Goal: Transaction & Acquisition: Purchase product/service

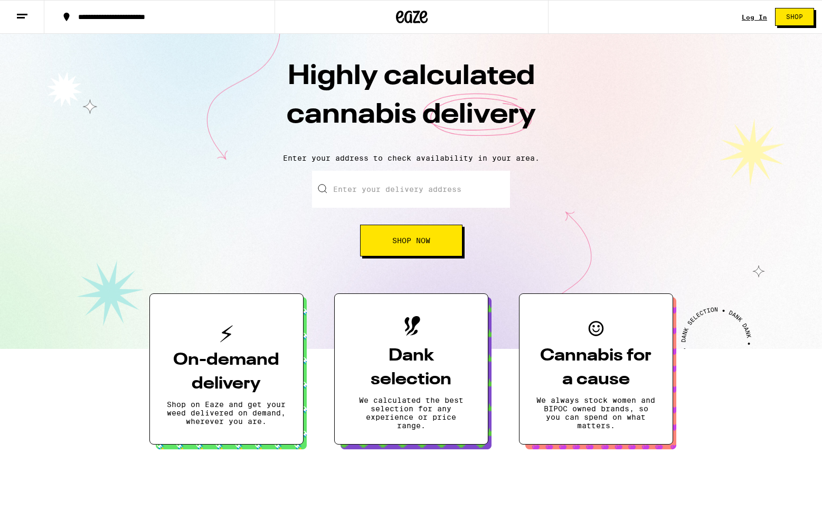
click at [417, 180] on input "Enter your delivery address" at bounding box center [411, 189] width 198 height 37
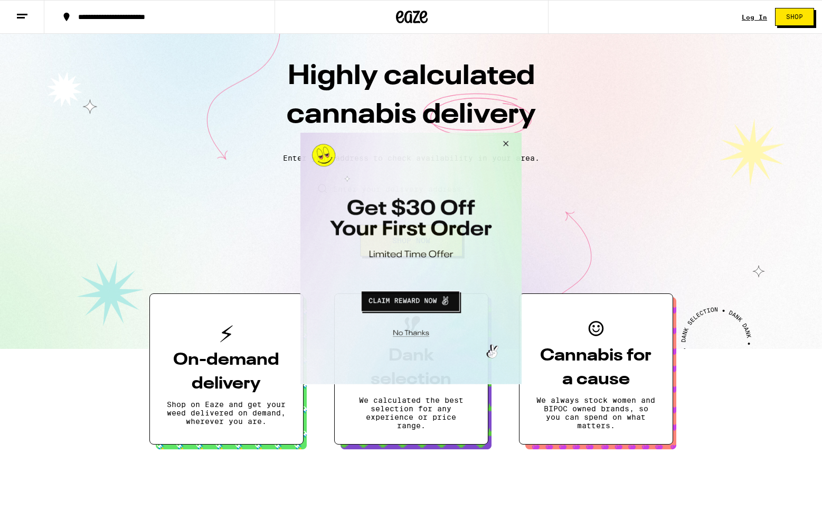
click at [506, 147] on button "Close Modal" at bounding box center [504, 145] width 29 height 25
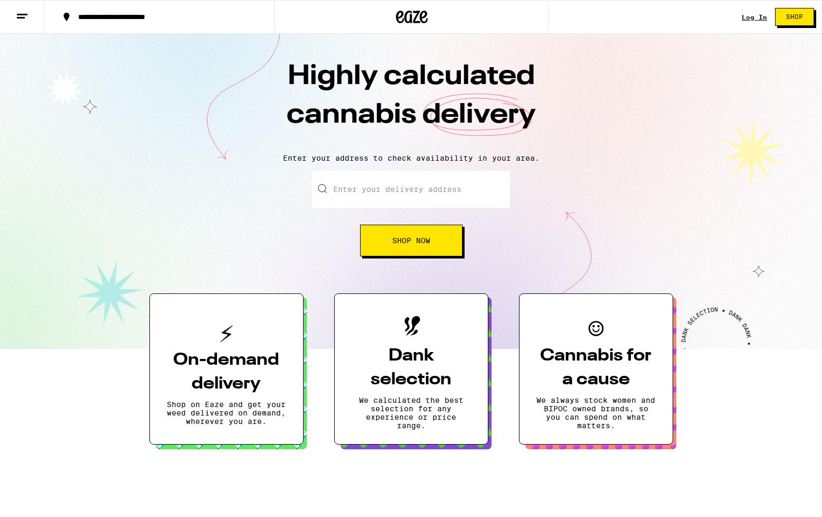
click at [756, 14] on link "Log In" at bounding box center [754, 17] width 25 height 7
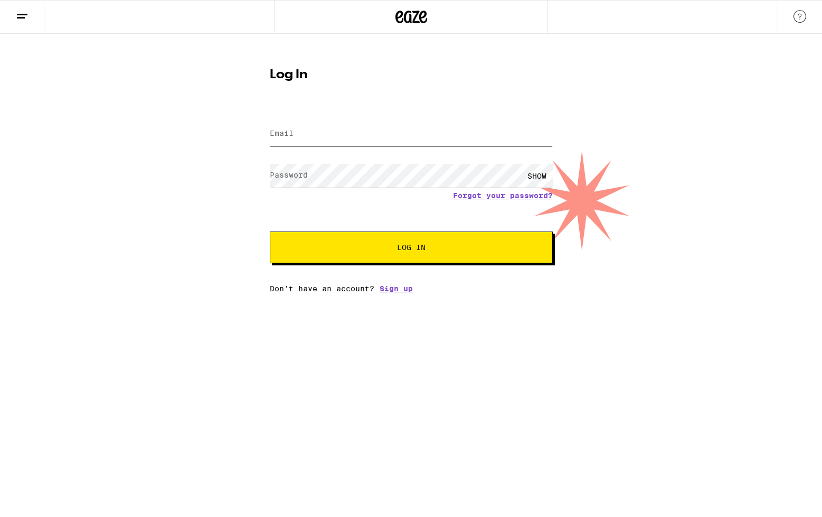
click at [318, 127] on input "Email" at bounding box center [411, 134] width 283 height 24
type input "[PERSON_NAME][EMAIL_ADDRESS][PERSON_NAME][DOMAIN_NAME]"
click at [362, 257] on button "Log In" at bounding box center [411, 247] width 283 height 32
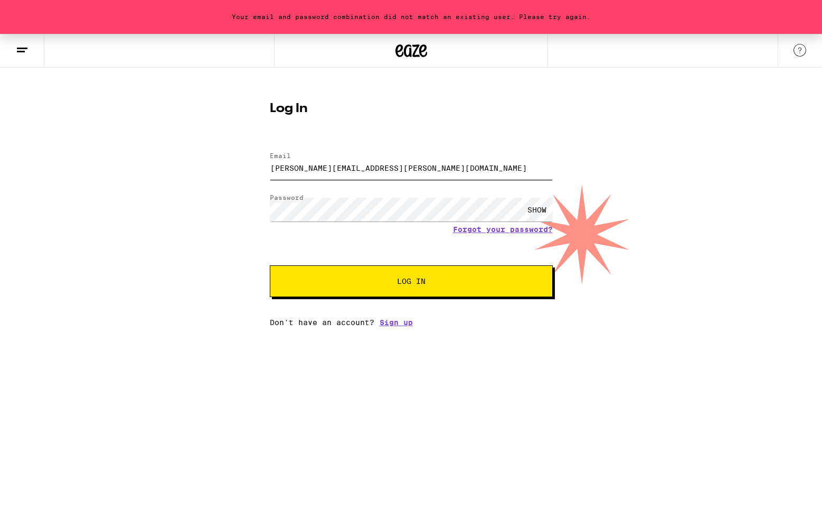
click at [413, 159] on input "[PERSON_NAME][EMAIL_ADDRESS][PERSON_NAME][DOMAIN_NAME]" at bounding box center [411, 168] width 283 height 24
drag, startPoint x: 438, startPoint y: 167, endPoint x: 432, endPoint y: 167, distance: 6.3
click at [432, 167] on input "[PERSON_NAME][EMAIL_ADDRESS][PERSON_NAME][DOMAIN_NAME]" at bounding box center [411, 168] width 283 height 24
click at [530, 203] on div "SHOW" at bounding box center [537, 210] width 32 height 24
click at [436, 164] on input "[PERSON_NAME][EMAIL_ADDRESS][PERSON_NAME][DOMAIN_NAME]" at bounding box center [411, 168] width 283 height 24
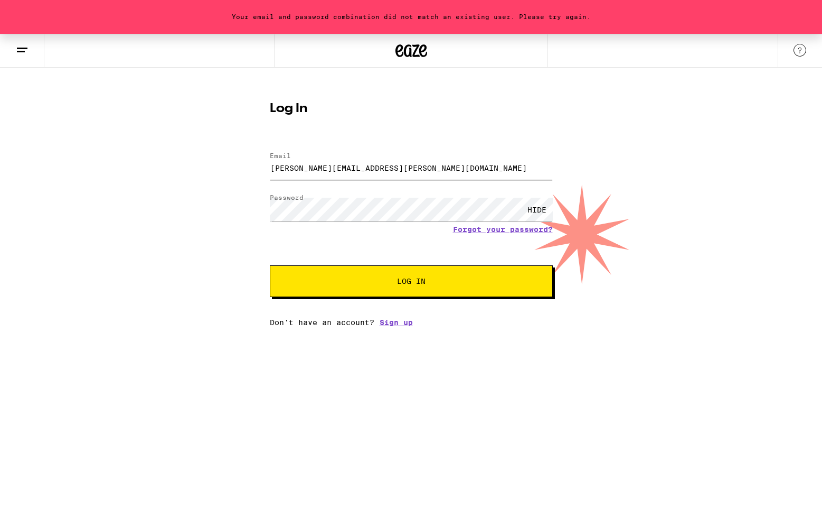
drag, startPoint x: 438, startPoint y: 166, endPoint x: 187, endPoint y: 98, distance: 260.1
click at [270, 156] on input "[PERSON_NAME][EMAIL_ADDRESS][PERSON_NAME][DOMAIN_NAME]" at bounding box center [411, 168] width 283 height 24
click at [187, 98] on div "Your email and password combination did not match an existing user. Please try …" at bounding box center [411, 180] width 822 height 293
click at [270, 265] on button "Log In" at bounding box center [411, 281] width 283 height 32
click at [424, 157] on input "[PERSON_NAME][EMAIL_ADDRESS][PERSON_NAME][DOMAIN_NAME]" at bounding box center [411, 168] width 283 height 24
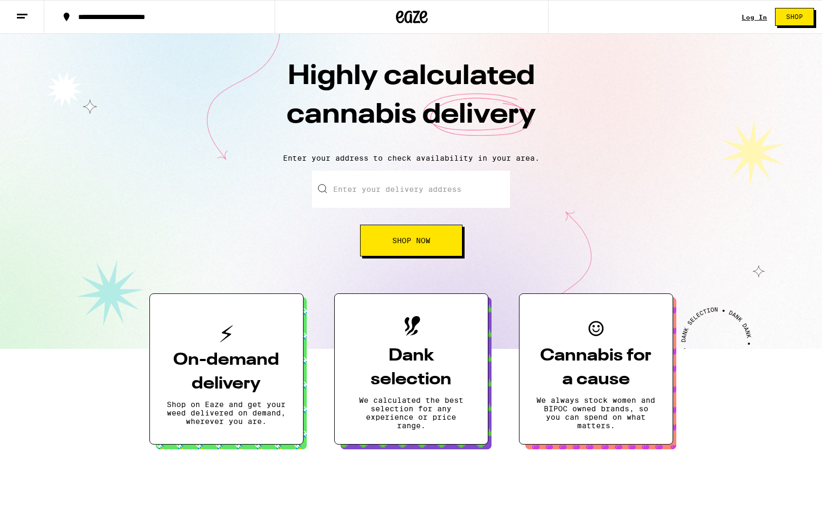
click at [763, 20] on link "Log In" at bounding box center [754, 17] width 25 height 7
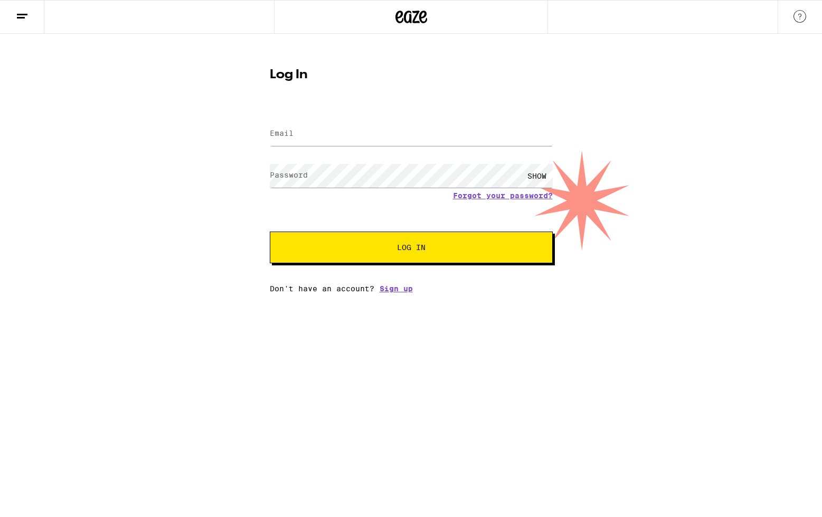
click at [329, 148] on div at bounding box center [411, 133] width 283 height 31
click at [319, 137] on input "Email" at bounding box center [411, 134] width 283 height 24
type input "[PERSON_NAME][EMAIL_ADDRESS][PERSON_NAME][DOMAIN_NAME]"
click at [539, 174] on div "SHOW" at bounding box center [537, 176] width 32 height 24
click at [412, 250] on span "Log In" at bounding box center [411, 247] width 29 height 7
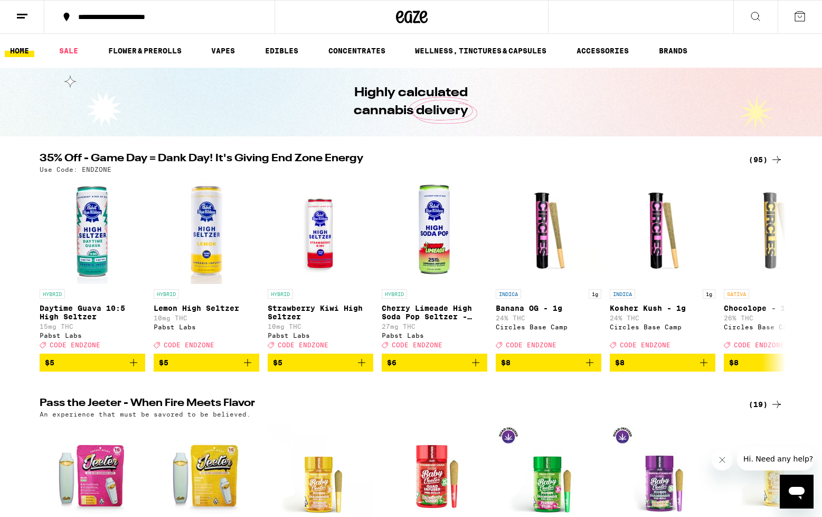
click at [121, 18] on div "**********" at bounding box center [166, 16] width 186 height 7
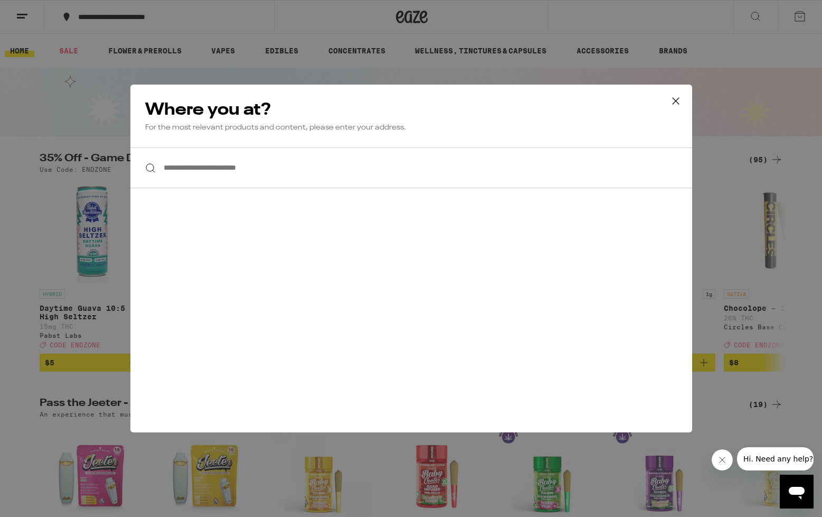
click at [249, 169] on input "**********" at bounding box center [411, 167] width 562 height 41
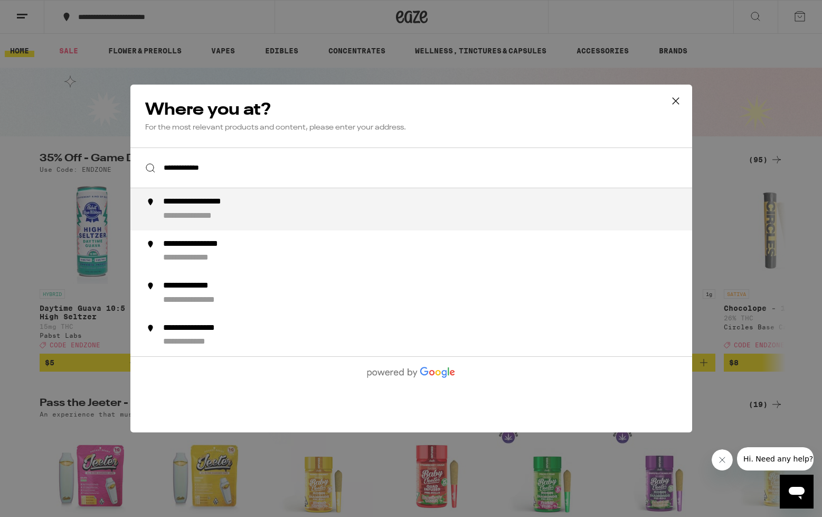
type input "**********"
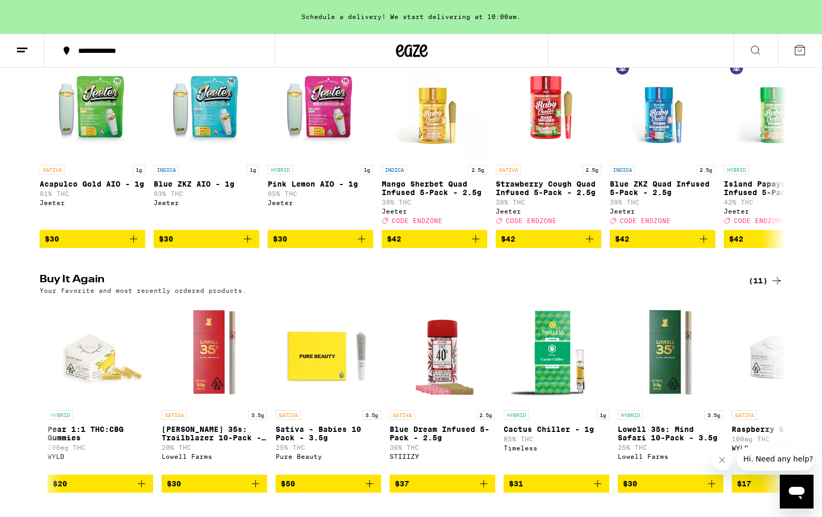
scroll to position [399, 0]
